Goal: Information Seeking & Learning: Compare options

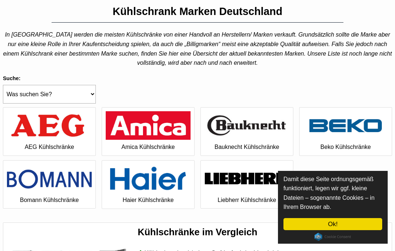
scroll to position [41, 0]
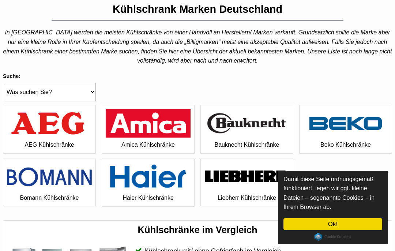
click at [357, 230] on link "Ok!" at bounding box center [333, 224] width 99 height 12
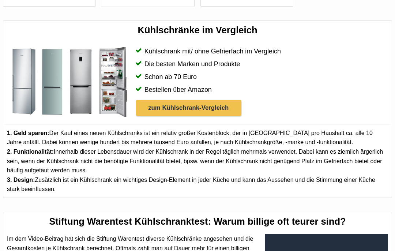
scroll to position [241, 0]
click at [216, 100] on link "zum Kühlschrank-Vergleich" at bounding box center [188, 108] width 105 height 16
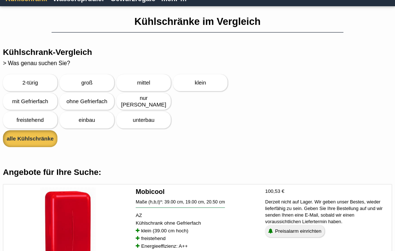
scroll to position [27, 0]
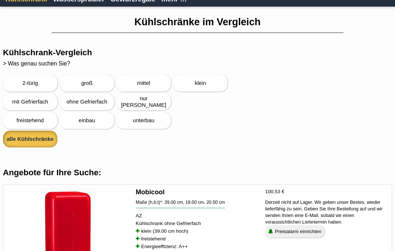
click at [37, 118] on div "freistehend" at bounding box center [29, 120] width 49 height 15
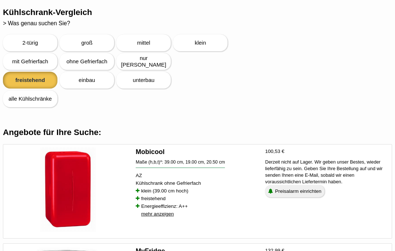
scroll to position [67, 0]
click at [97, 44] on span "groß" at bounding box center [86, 43] width 49 height 7
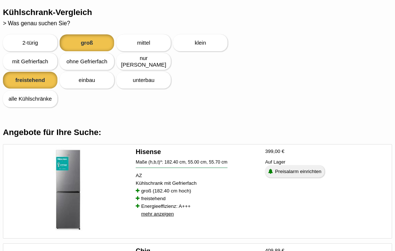
scroll to position [79, 0]
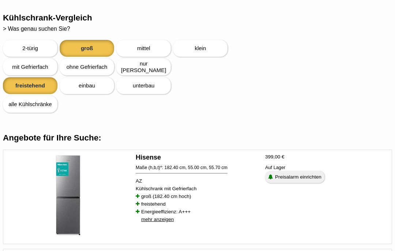
click at [39, 47] on span "2-türig" at bounding box center [29, 48] width 49 height 7
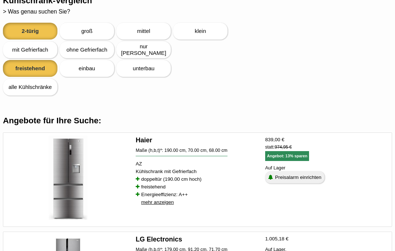
scroll to position [80, 0]
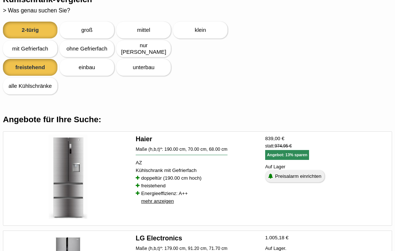
click at [41, 46] on div "mit Gefrierfach" at bounding box center [29, 48] width 49 height 15
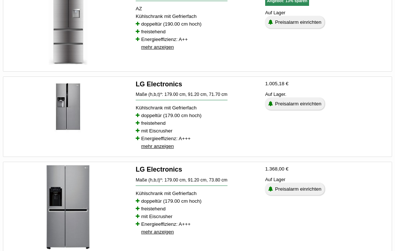
scroll to position [235, 0]
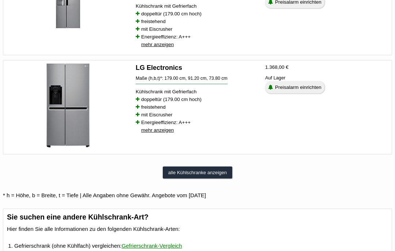
click at [220, 172] on div "alle Kühlschranke anzeigen" at bounding box center [198, 173] width 70 height 12
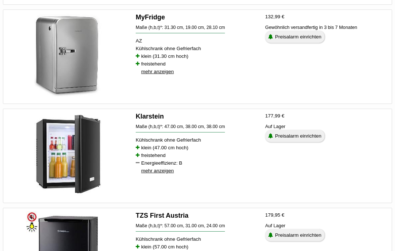
scroll to position [67, 0]
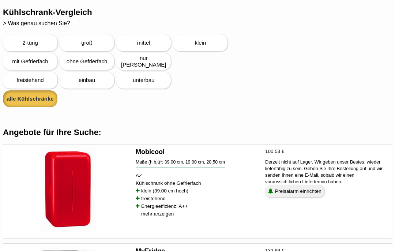
click at [36, 44] on span "2-türig" at bounding box center [29, 43] width 49 height 7
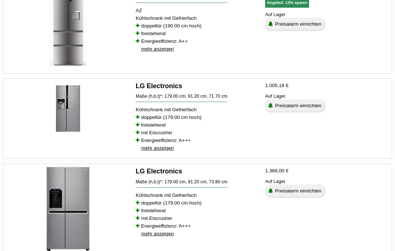
scroll to position [232, 0]
click at [173, 150] on div "mehr anzeigen" at bounding box center [157, 148] width 33 height 14
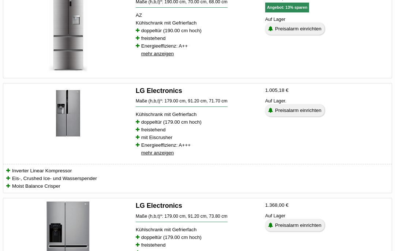
scroll to position [228, 0]
click at [168, 152] on div "mehr anzeigen" at bounding box center [157, 153] width 33 height 14
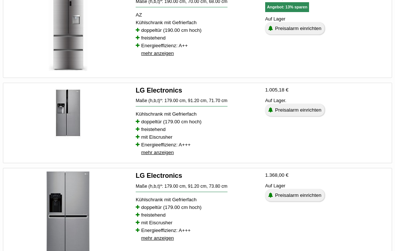
scroll to position [228, 0]
click at [163, 238] on div "mehr anzeigen" at bounding box center [157, 238] width 33 height 14
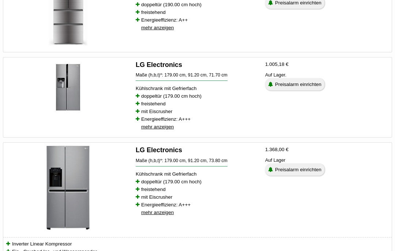
scroll to position [252, 0]
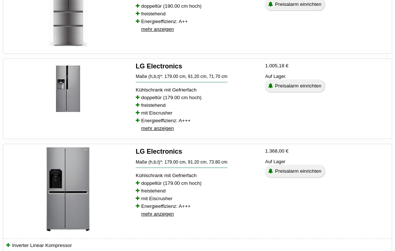
click at [71, 82] on img at bounding box center [68, 89] width 92 height 54
